Goal: Share content: Share content

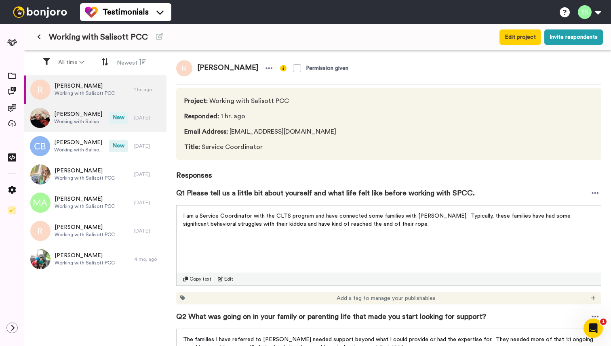
click at [79, 119] on span "Working with Salisott PCC" at bounding box center [79, 121] width 51 height 6
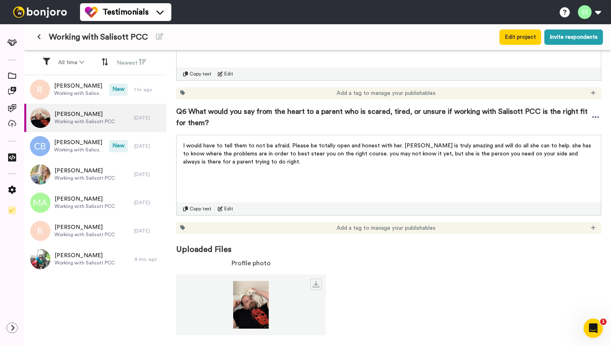
scroll to position [711, 0]
click at [84, 146] on span "Callie Barfield" at bounding box center [79, 143] width 51 height 8
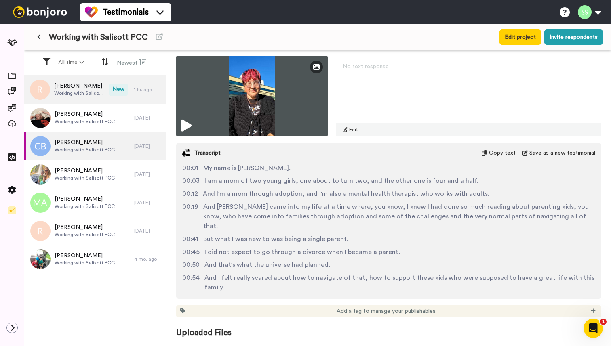
click at [75, 88] on span "[PERSON_NAME]" at bounding box center [79, 86] width 51 height 8
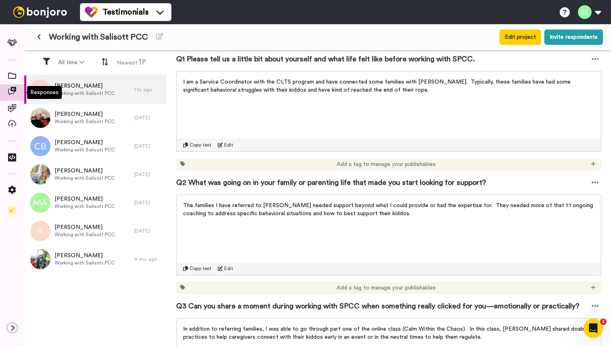
click at [10, 94] on icon at bounding box center [12, 91] width 8 height 8
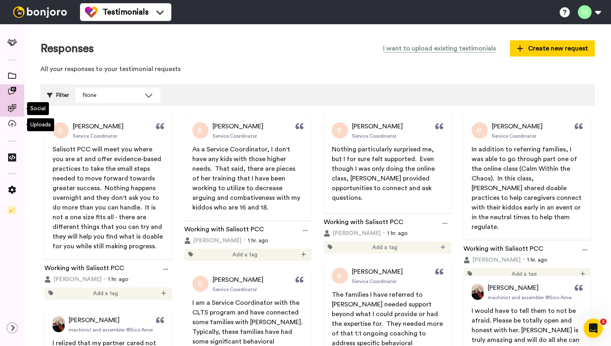
click at [13, 107] on icon at bounding box center [12, 108] width 8 height 8
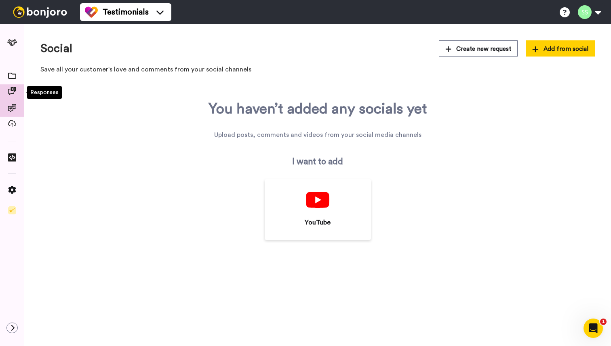
click at [11, 91] on icon at bounding box center [12, 91] width 8 height 8
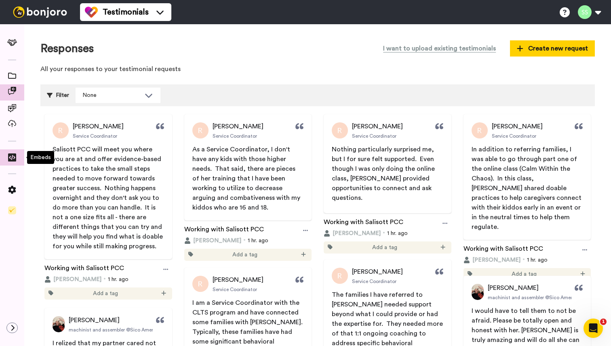
click at [11, 158] on icon at bounding box center [12, 157] width 8 height 8
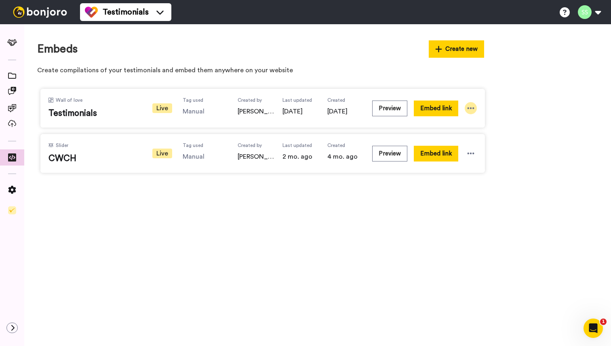
click at [471, 108] on icon at bounding box center [470, 108] width 7 height 2
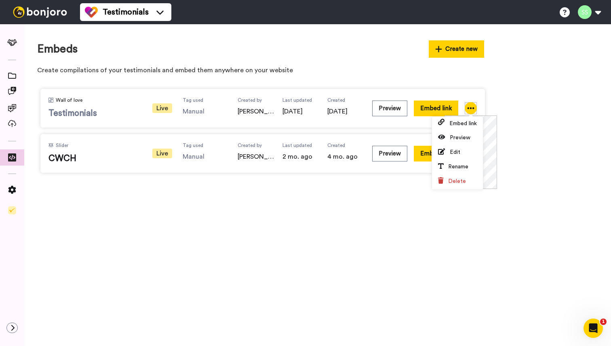
click at [81, 109] on span "Testimonials" at bounding box center [94, 113] width 93 height 12
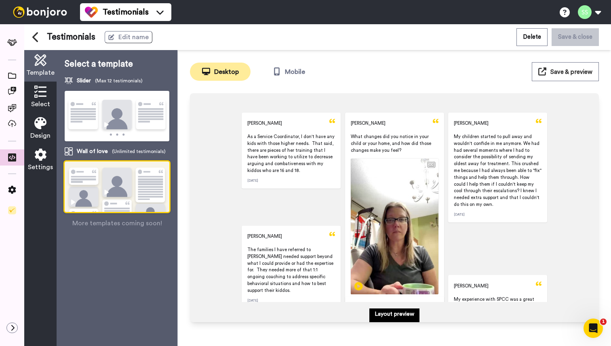
click at [39, 96] on icon at bounding box center [40, 92] width 12 height 12
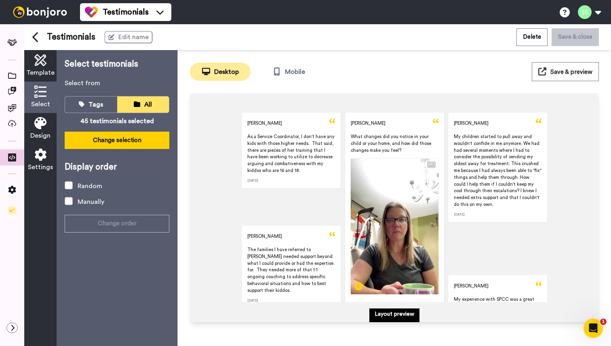
click at [124, 141] on button "Change selection" at bounding box center [117, 140] width 105 height 17
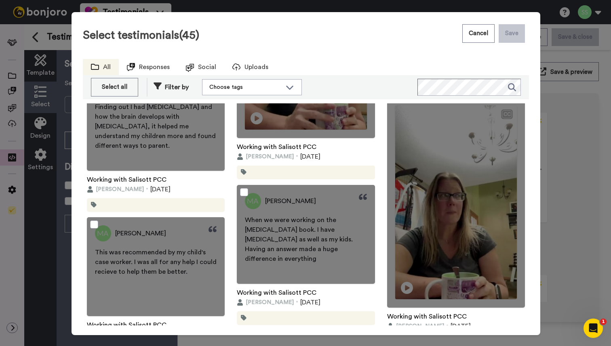
scroll to position [1100, 0]
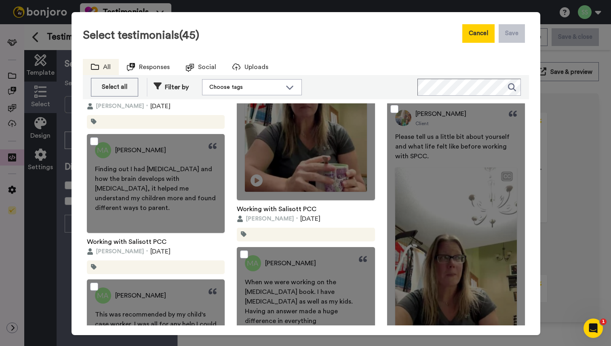
click at [479, 33] on button "Cancel" at bounding box center [478, 33] width 32 height 19
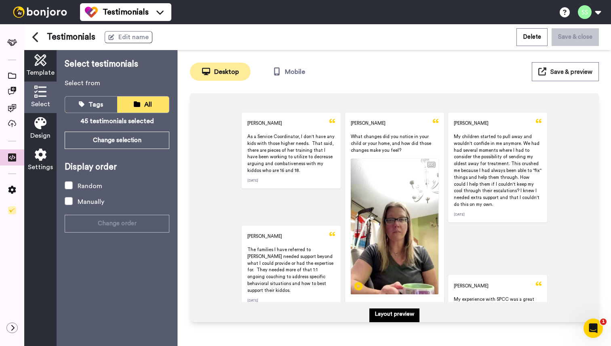
scroll to position [0, 0]
click at [552, 74] on span "Save & preview" at bounding box center [571, 72] width 42 height 6
